Goal: Transaction & Acquisition: Purchase product/service

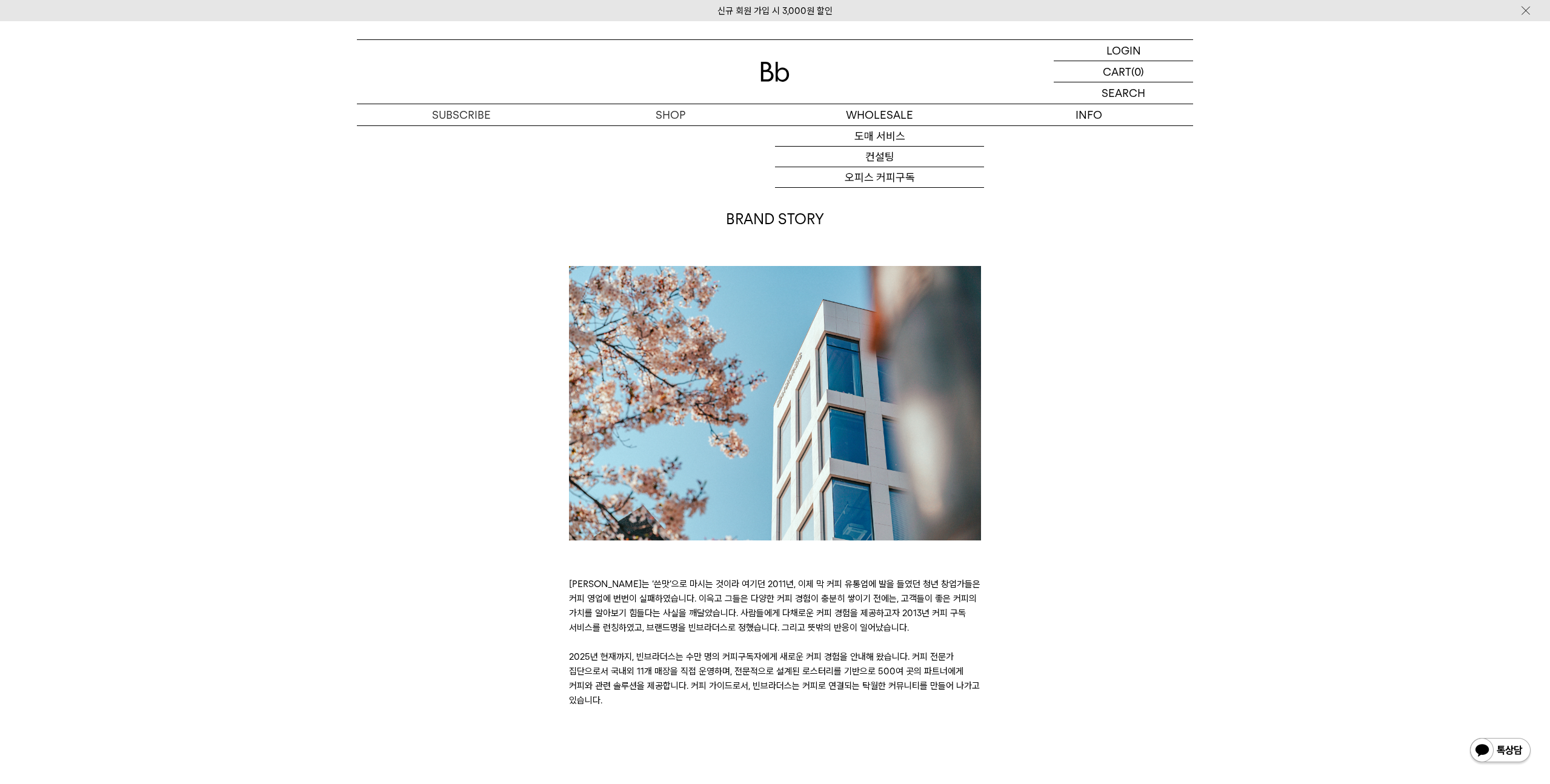
click at [779, 76] on img at bounding box center [774, 72] width 29 height 20
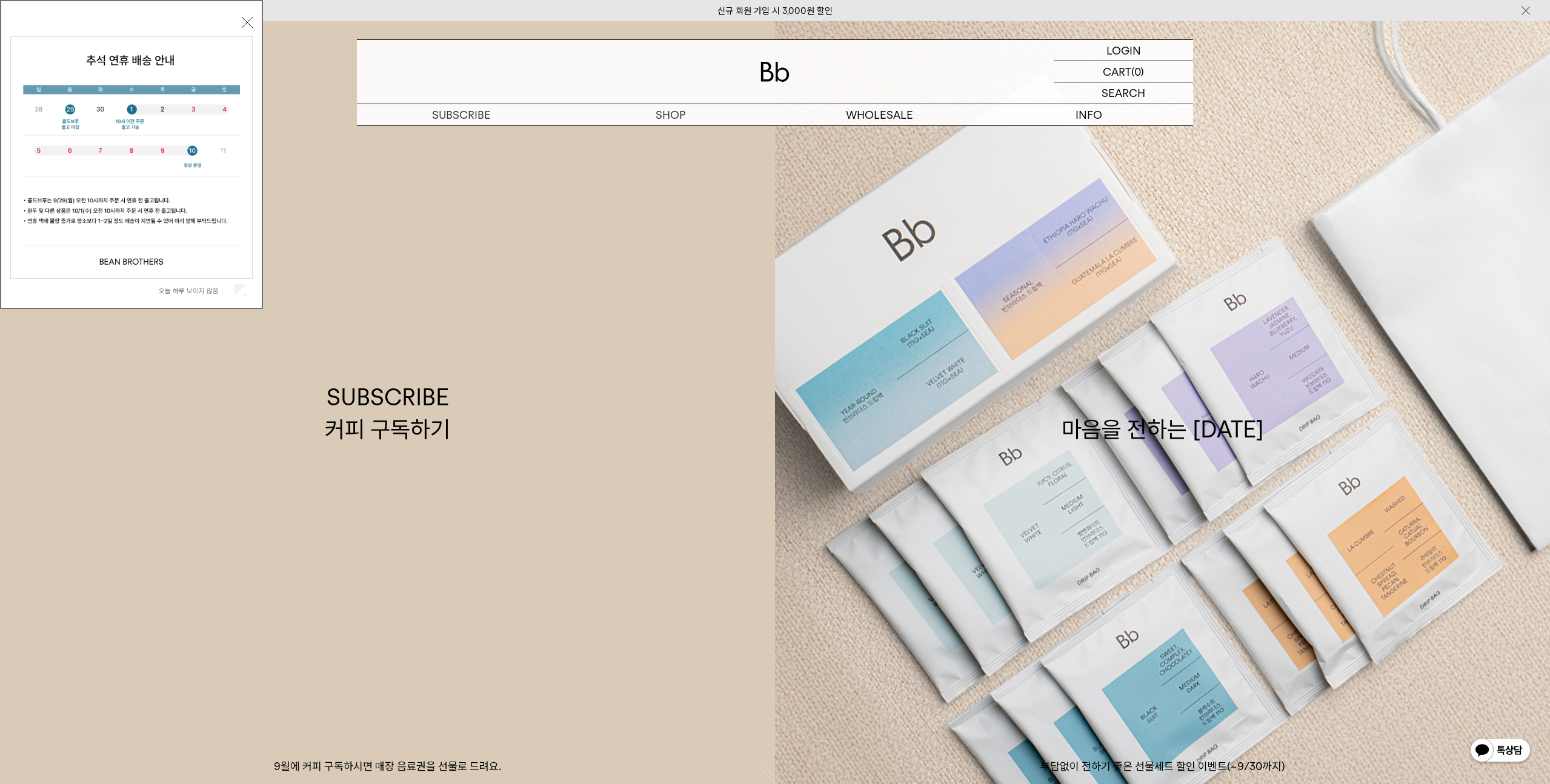
click at [250, 20] on button "닫기" at bounding box center [247, 23] width 11 height 11
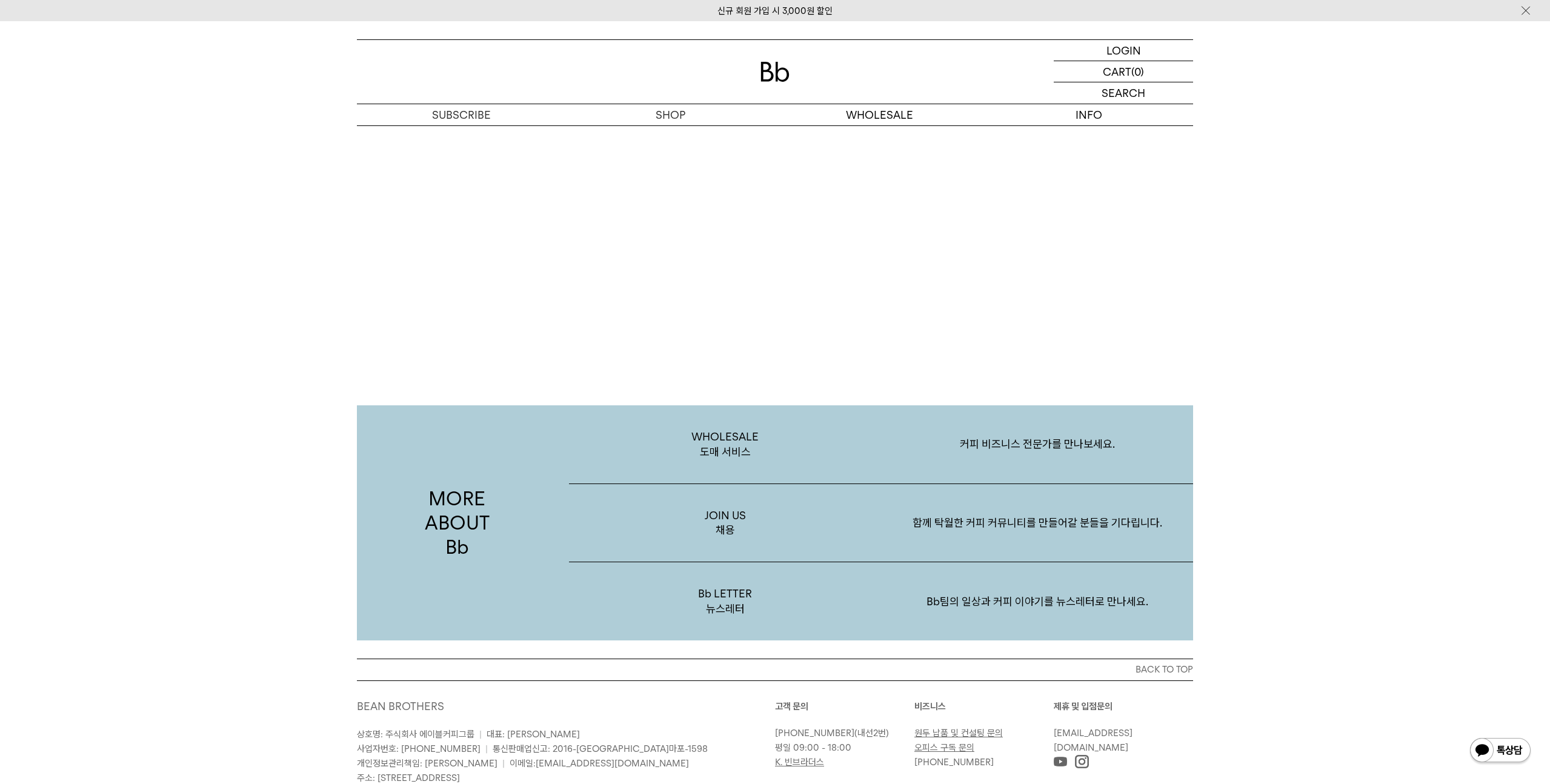
scroll to position [2347, 0]
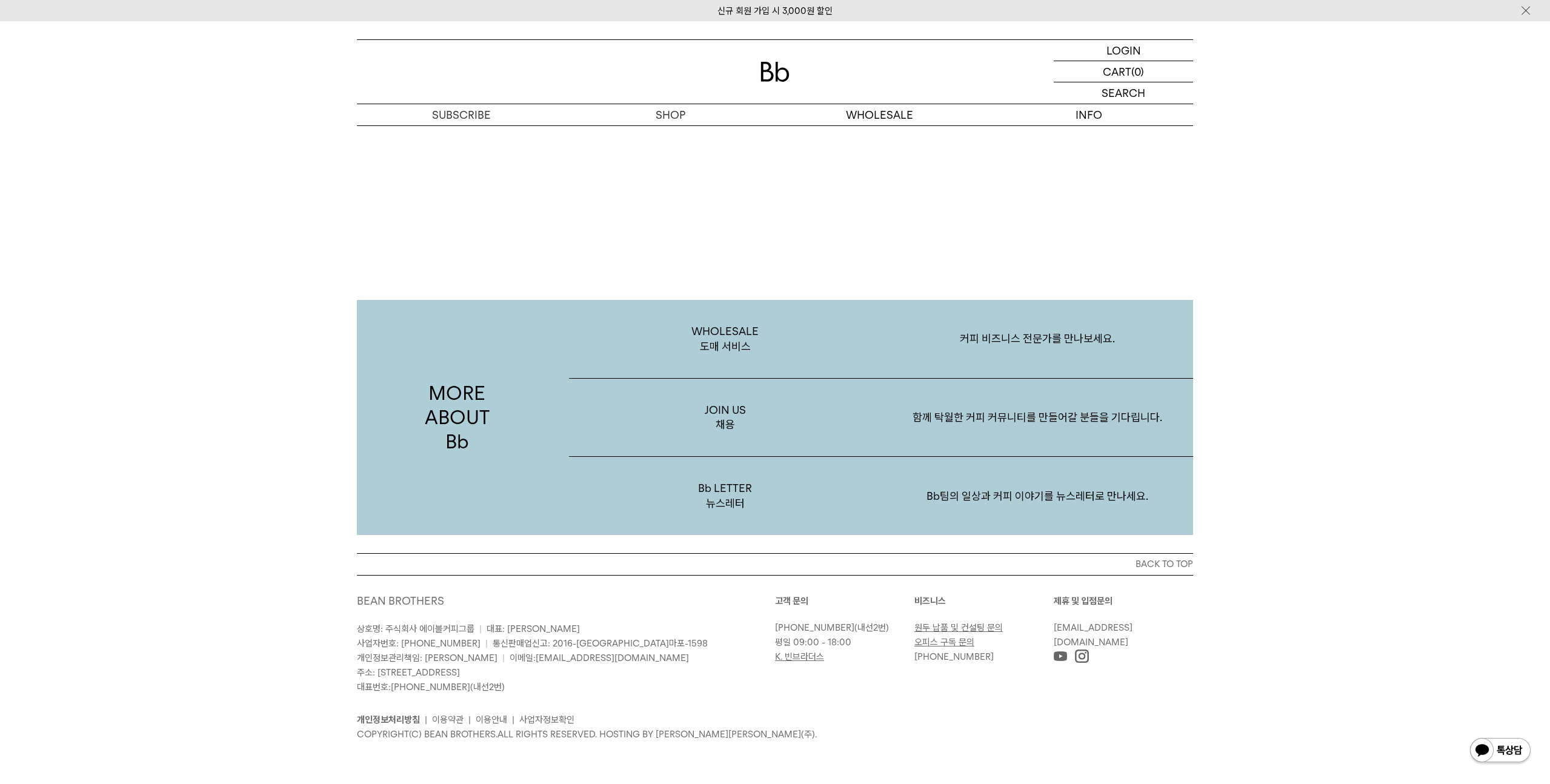
click at [705, 732] on p "COPYRIGHT(C) BEAN BROTHERS. ALL RIGHTS RESERVED. HOSTING BY 엔에이치엔커머스(주)." at bounding box center [775, 734] width 836 height 15
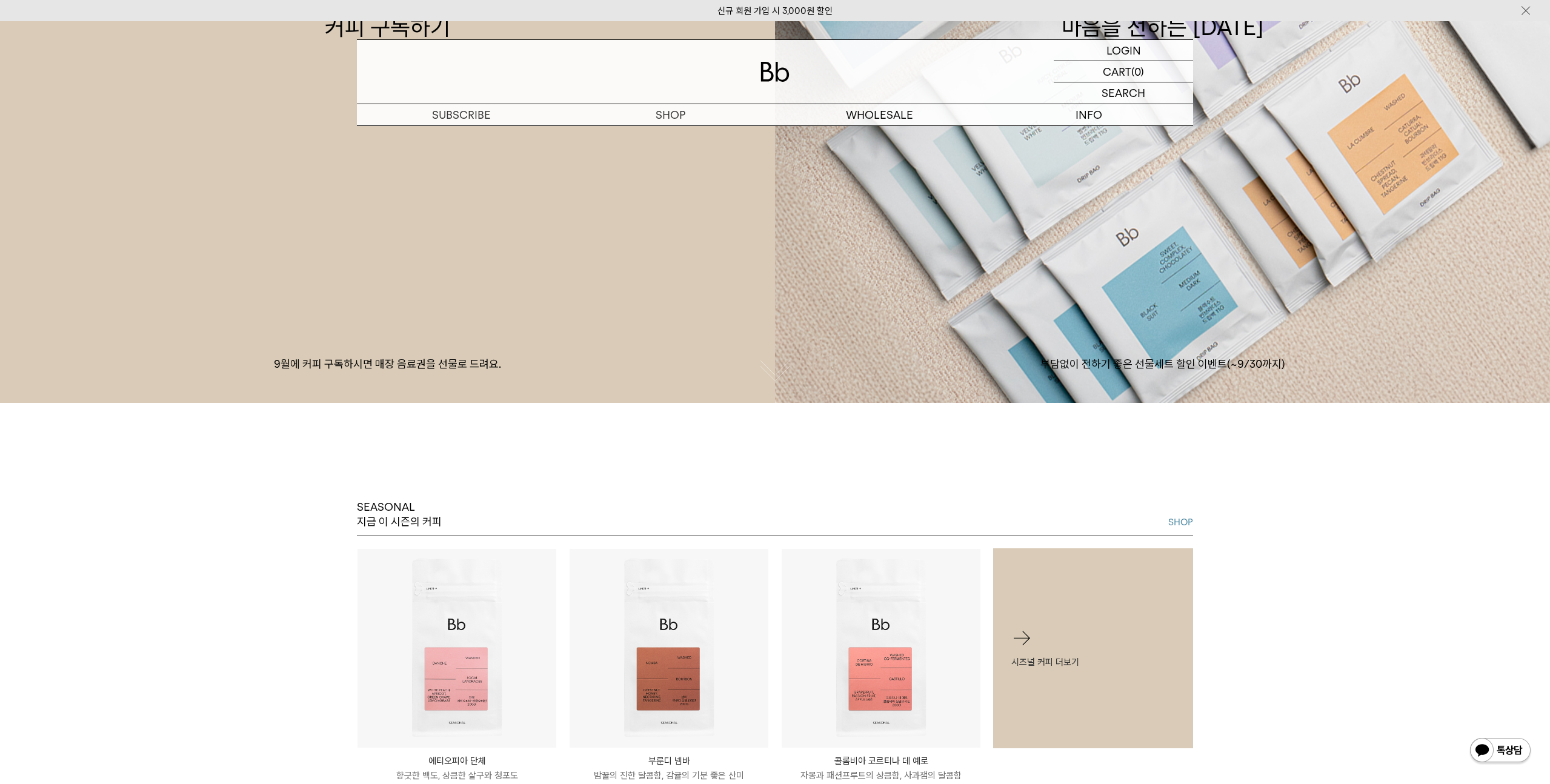
scroll to position [0, 0]
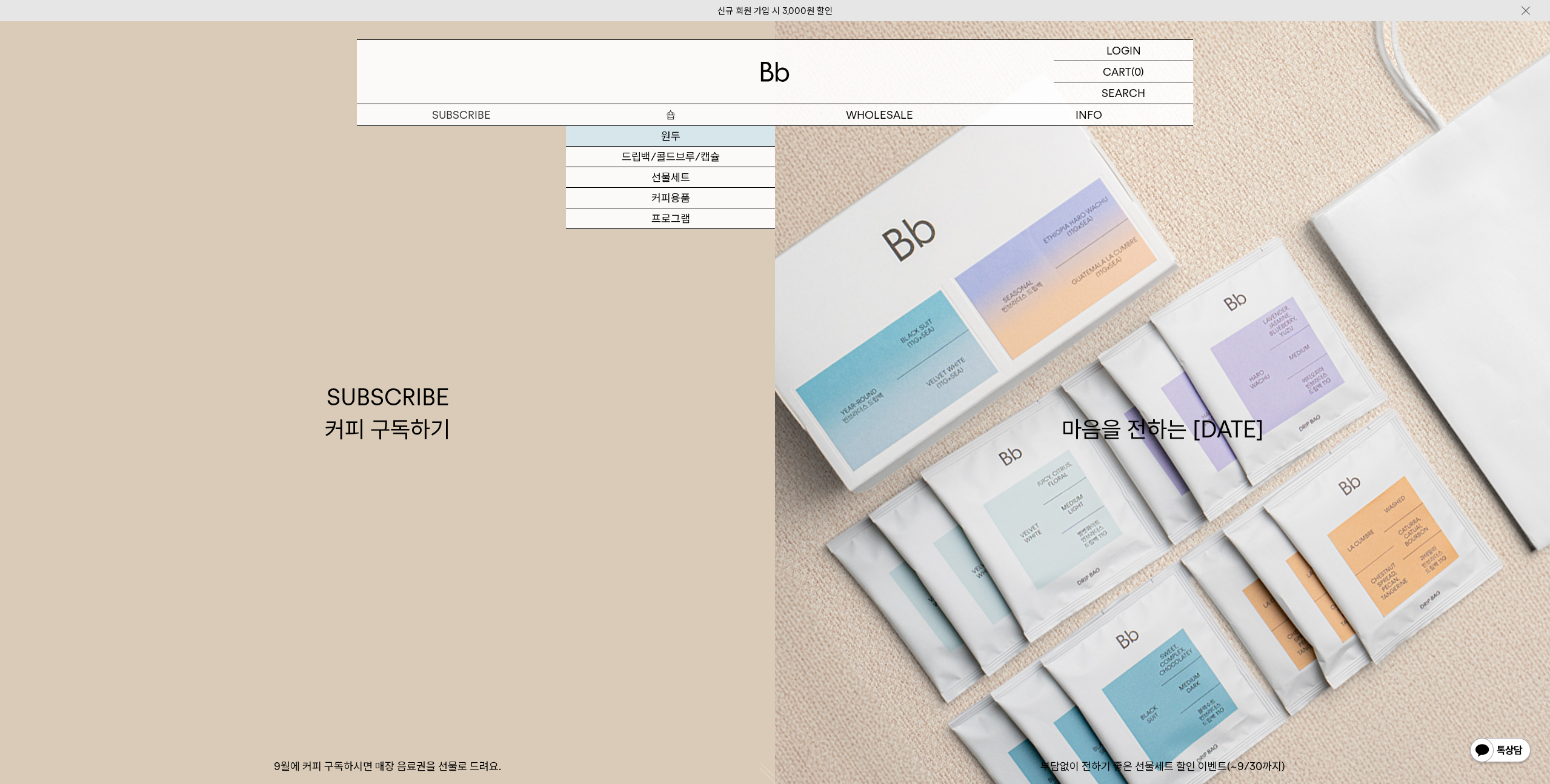
click at [680, 136] on link "원두" at bounding box center [671, 136] width 209 height 21
